Goal: Information Seeking & Learning: Find specific fact

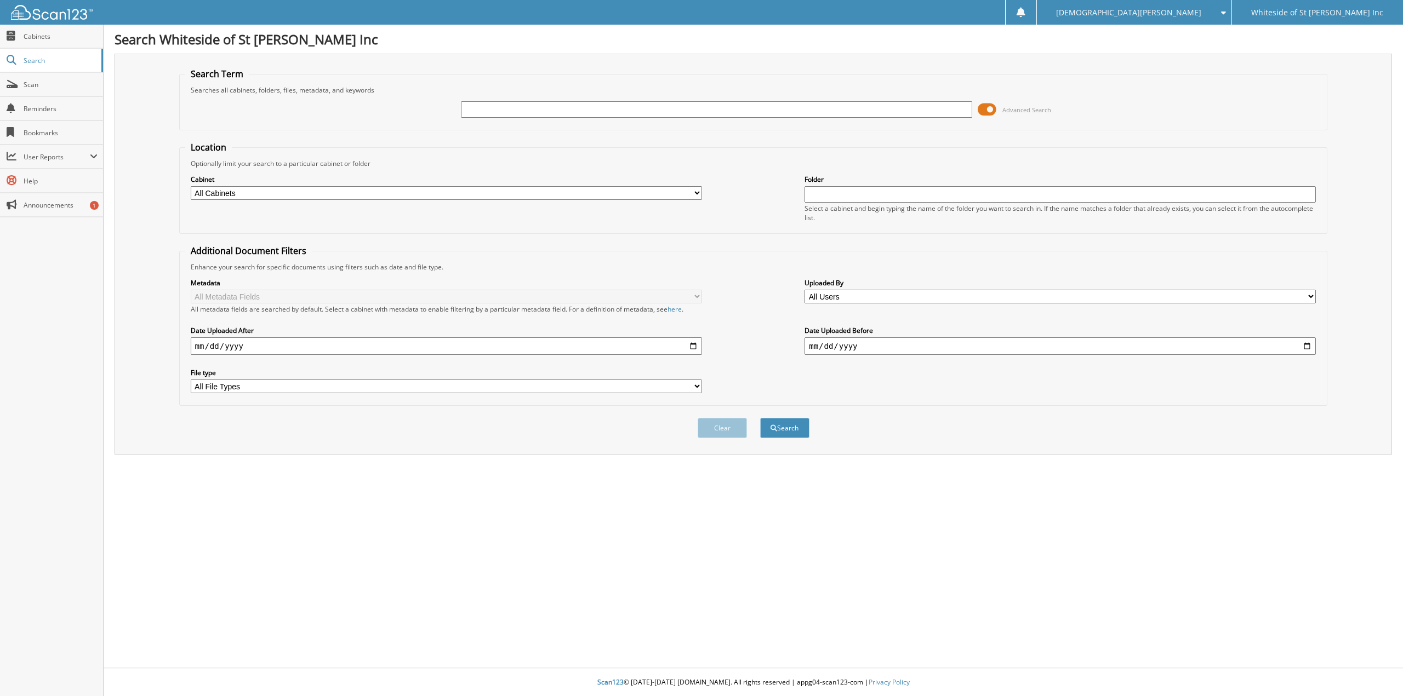
click at [473, 110] on input "text" at bounding box center [716, 109] width 511 height 16
type input "[PERSON_NAME]"
click at [760, 418] on button "Search" at bounding box center [784, 428] width 49 height 20
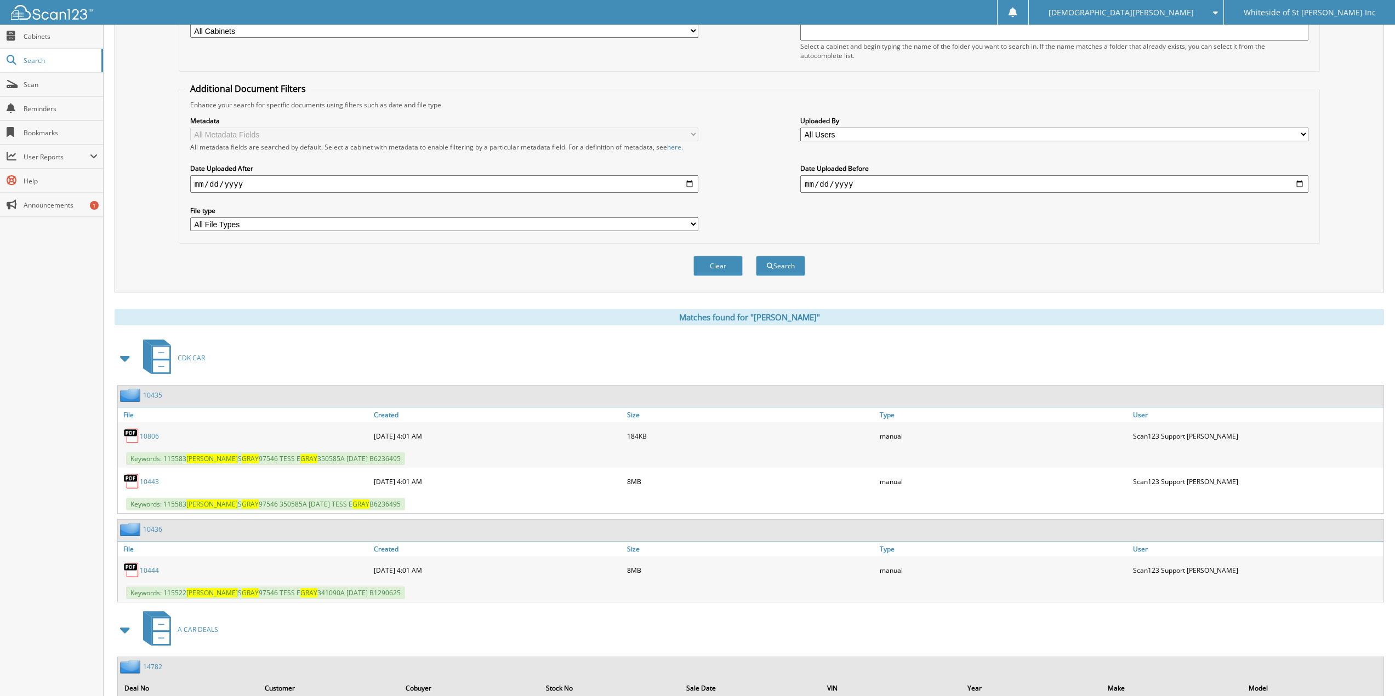
scroll to position [222, 0]
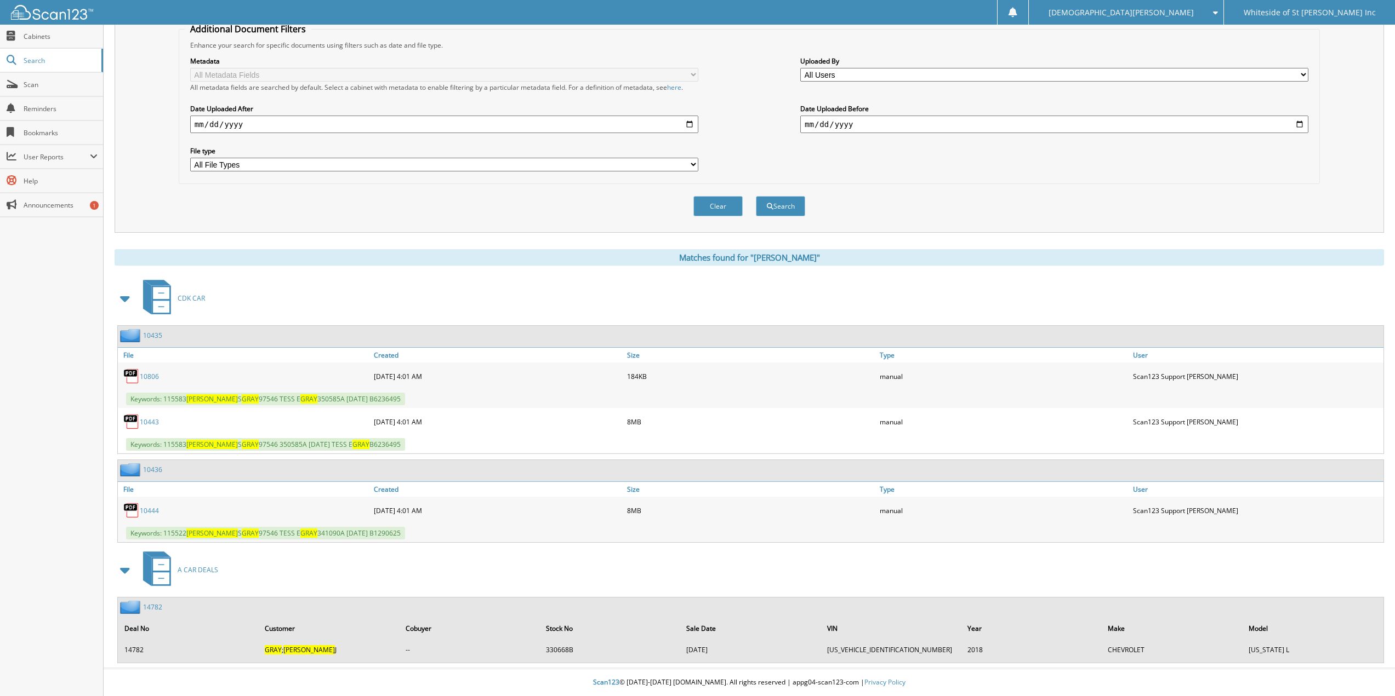
click at [155, 606] on link "14782" at bounding box center [152, 607] width 19 height 9
